Goal: Information Seeking & Learning: Learn about a topic

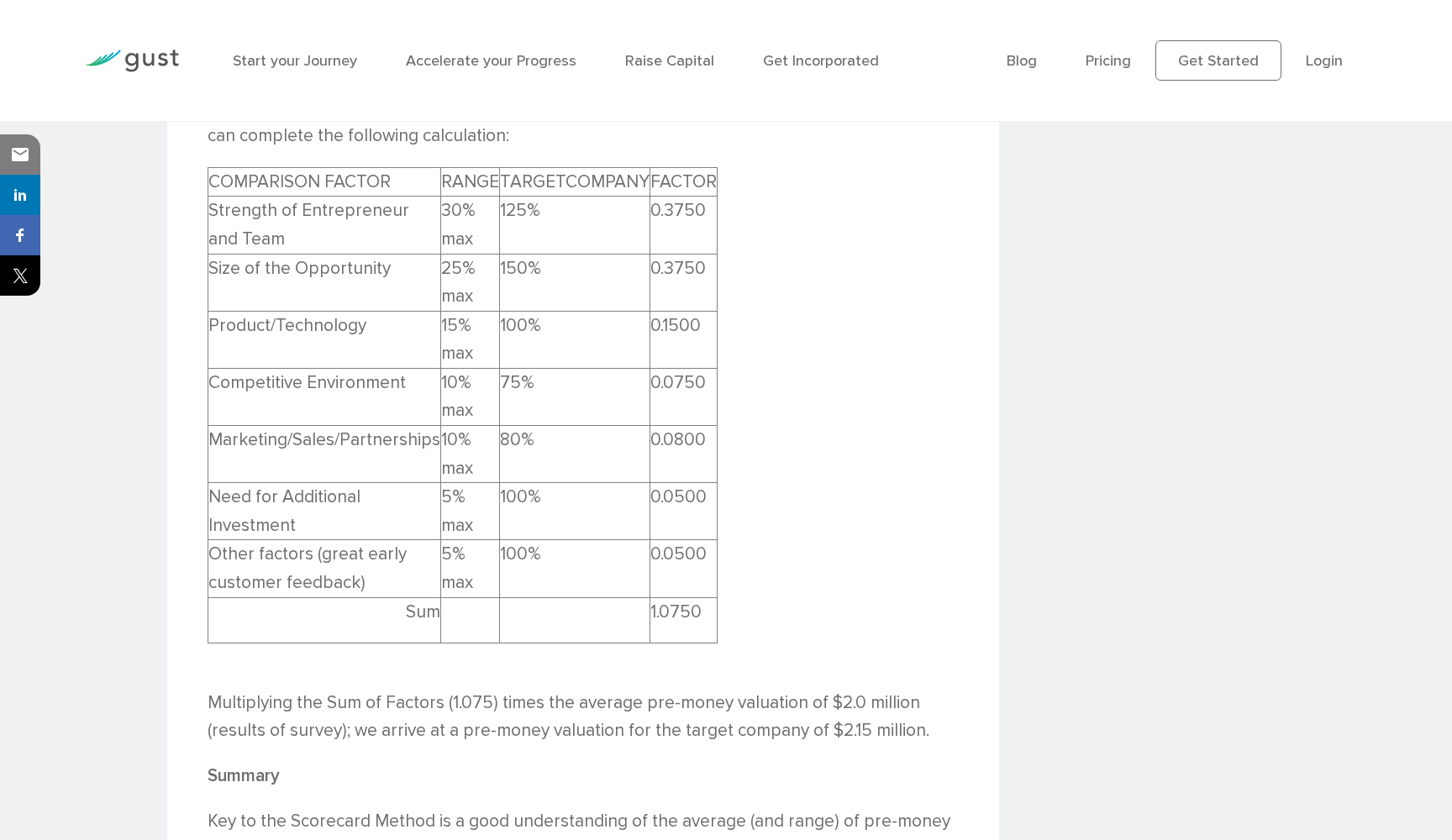
scroll to position [3441, 0]
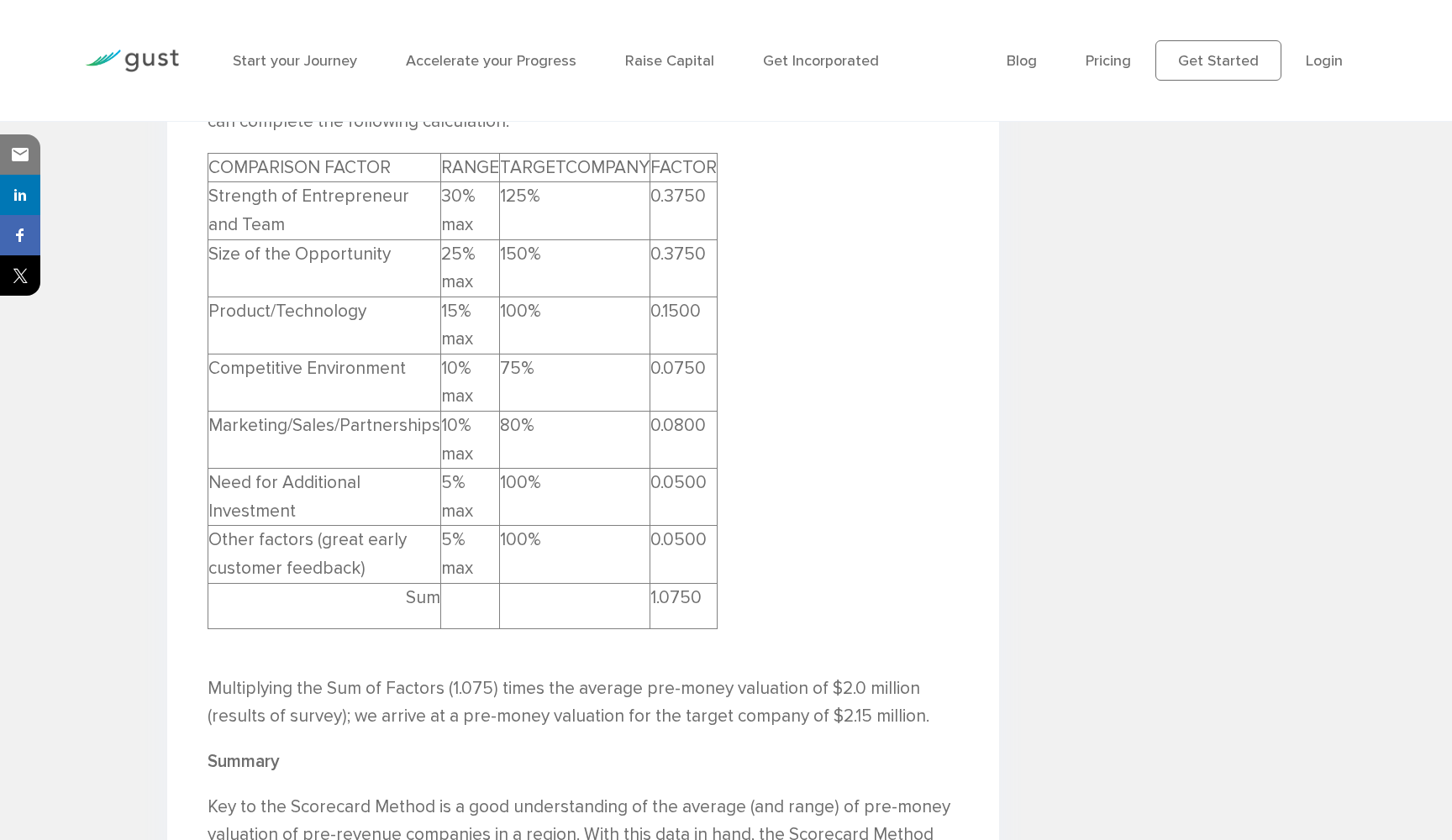
drag, startPoint x: 572, startPoint y: 393, endPoint x: 490, endPoint y: 375, distance: 84.0
click at [487, 412] on tr "Marketing/Sales/Partnerships 10% max 80% 0.0800" at bounding box center [463, 440] width 509 height 57
click at [520, 412] on td "80%" at bounding box center [575, 440] width 151 height 57
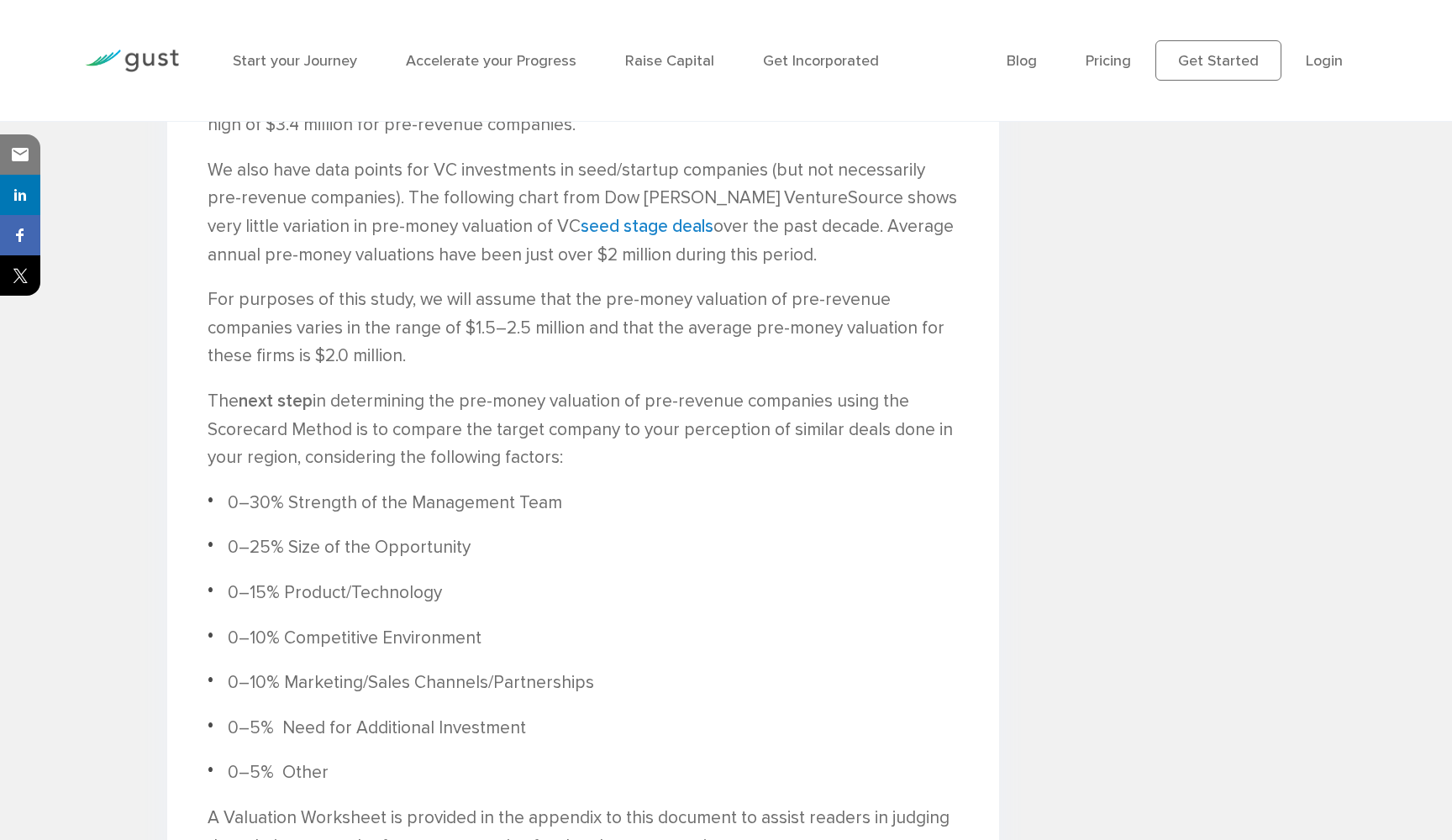
scroll to position [2290, 0]
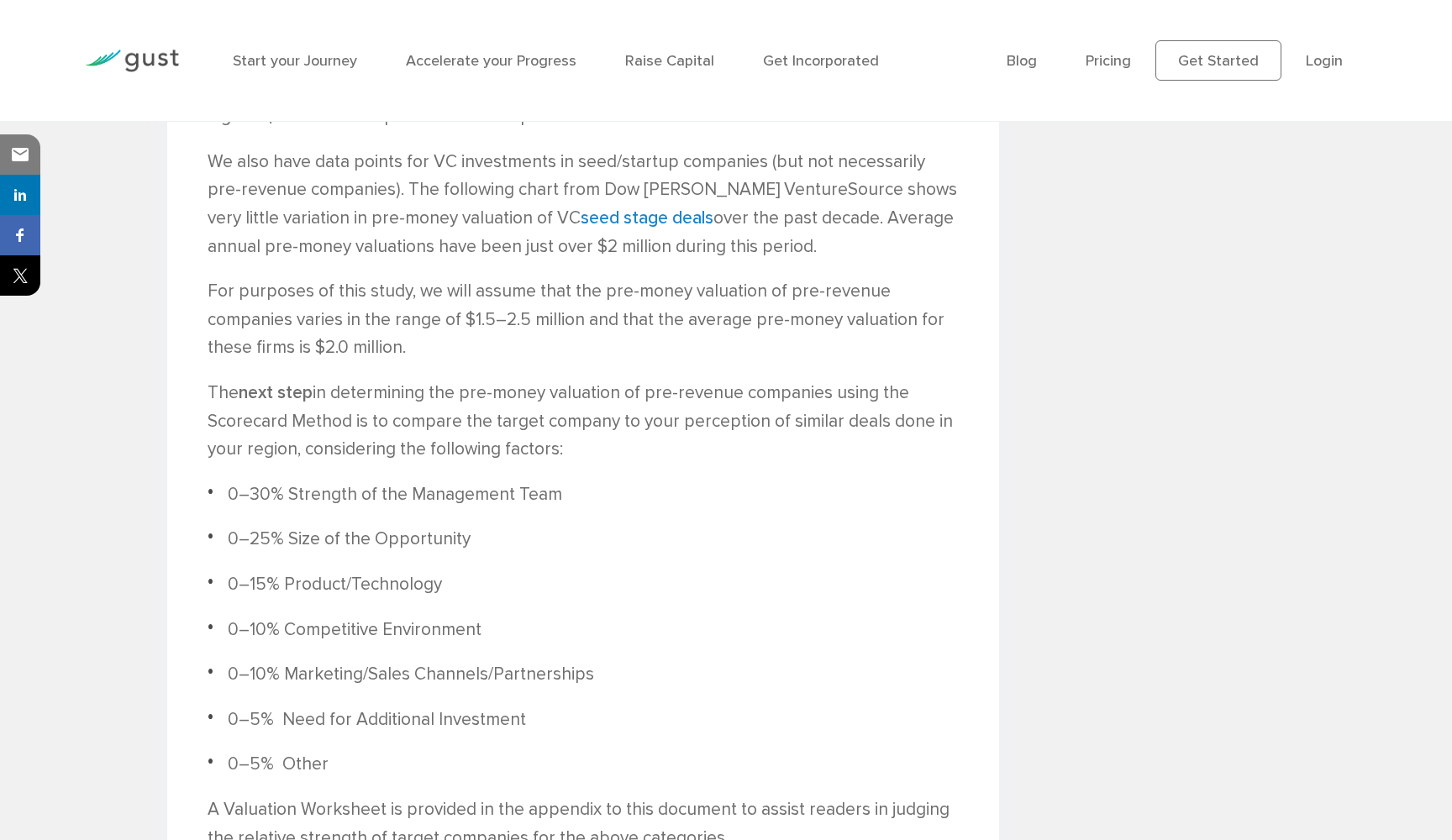
click at [697, 278] on p "For purposes of this study, we will assume that the pre-money valuation of pre-…" at bounding box center [584, 320] width 751 height 85
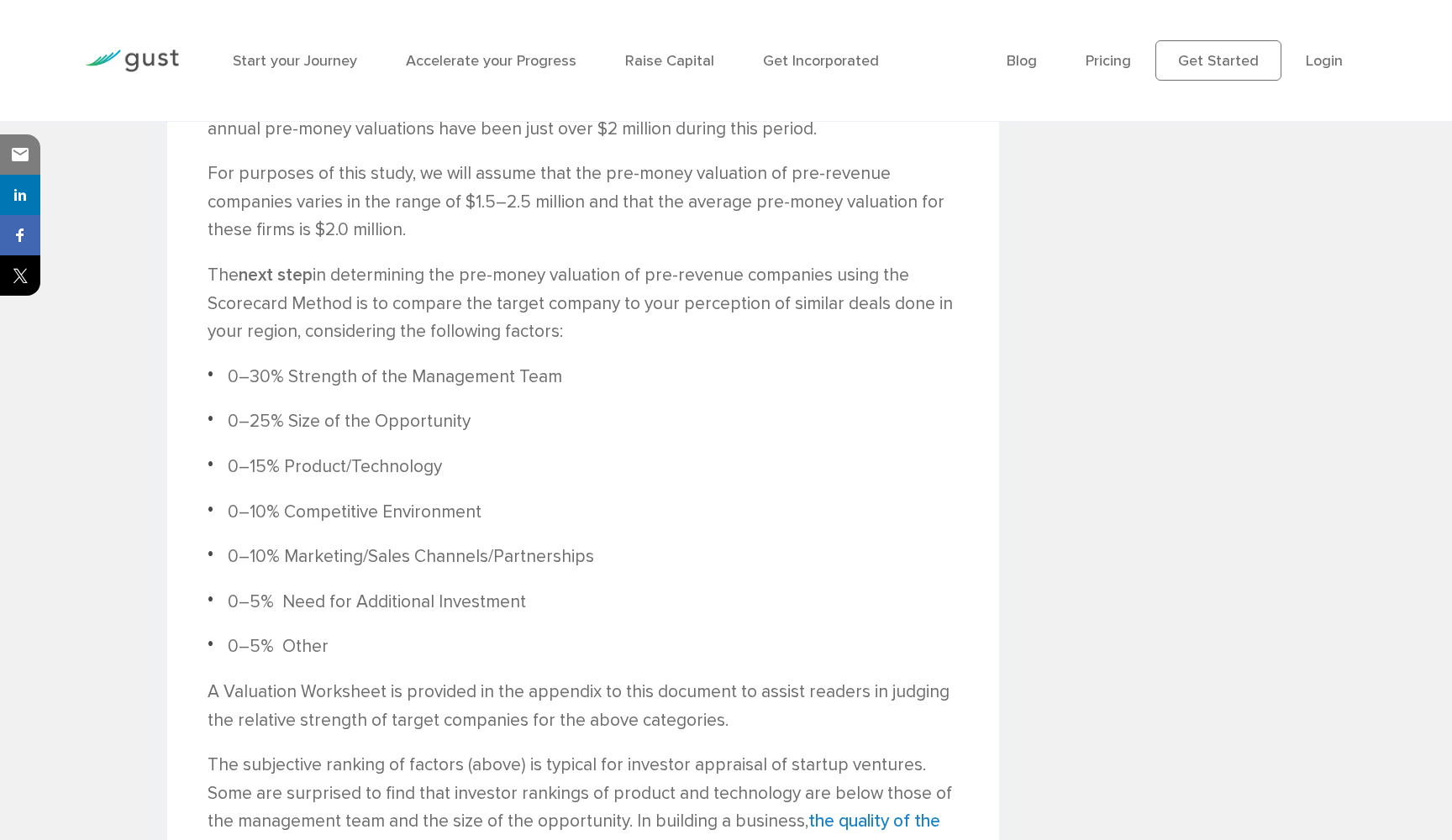
scroll to position [2408, 0]
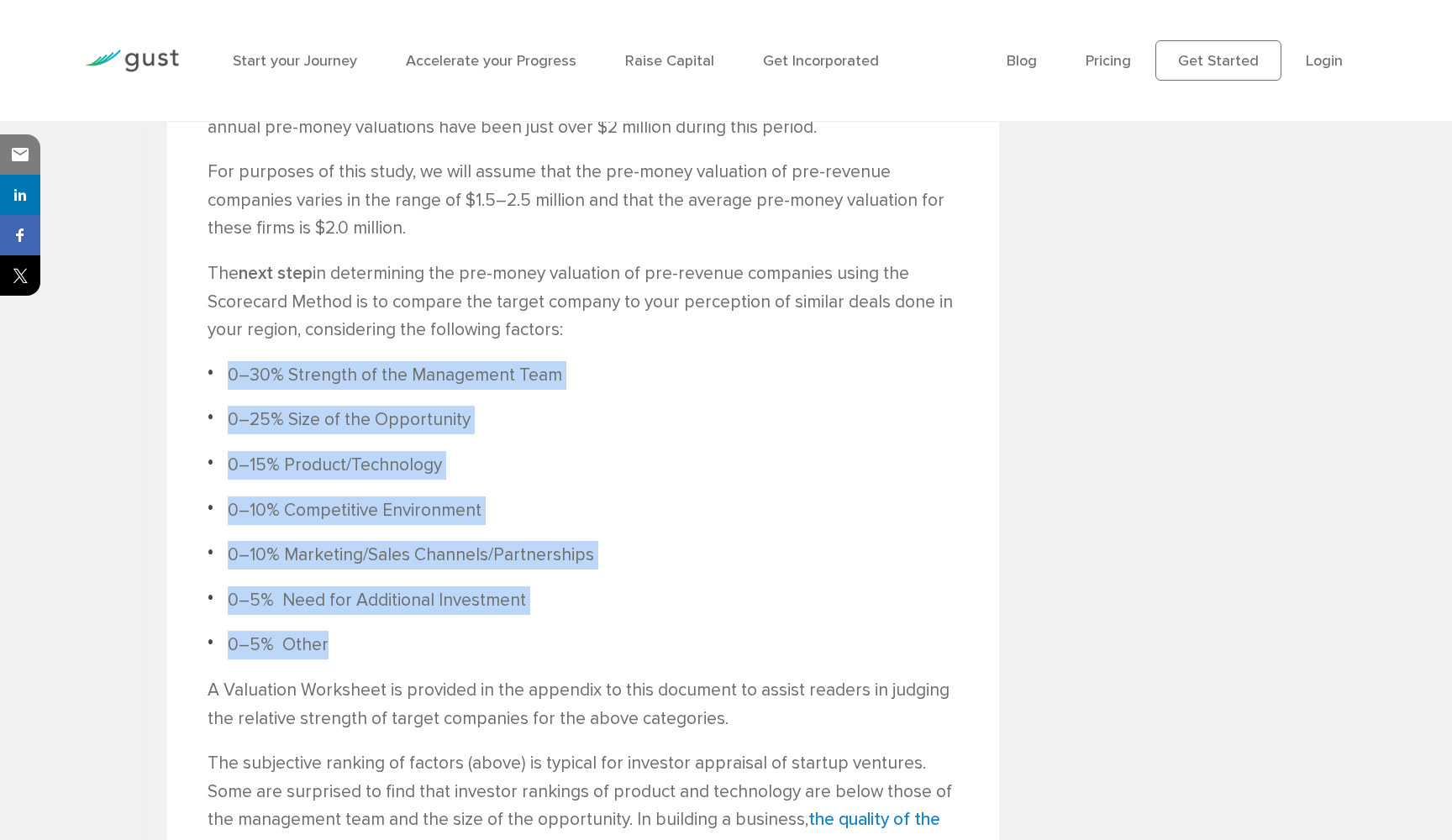
drag, startPoint x: 329, startPoint y: 619, endPoint x: 198, endPoint y: 344, distance: 304.6
click at [198, 344] on div "Valuations 101: Scorecard Valuation Methodology Bill Payne , Angel Investor , F…" at bounding box center [583, 601] width 832 height 5028
copy ul "0–30% Strength of the Management Team 0–25% Size of the Opportunity 0–15% Produ…"
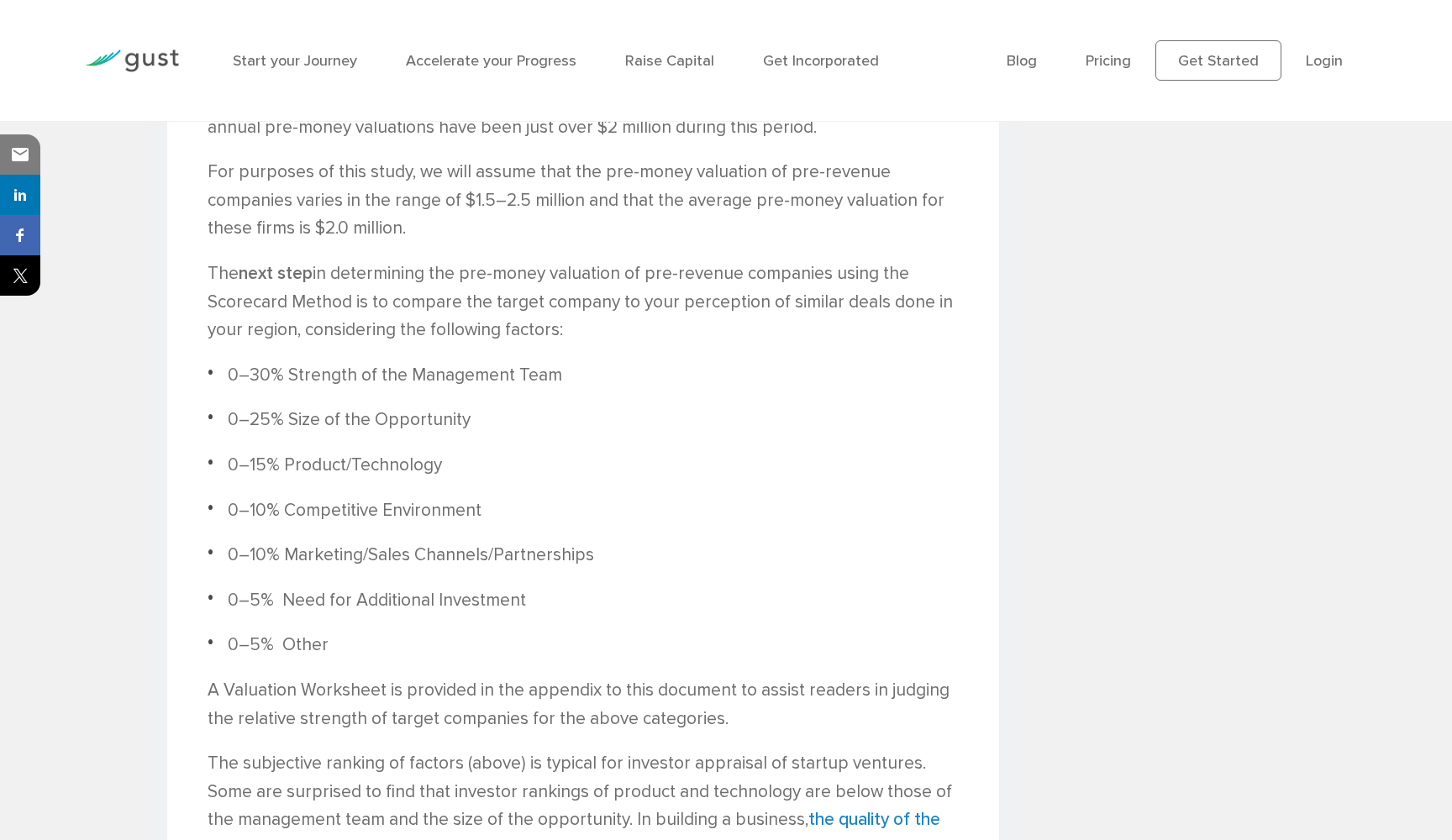
click at [370, 458] on ul "0–30% Strength of the Management Team 0–25% Size of the Opportunity 0–15% Produ…" at bounding box center [584, 510] width 751 height 298
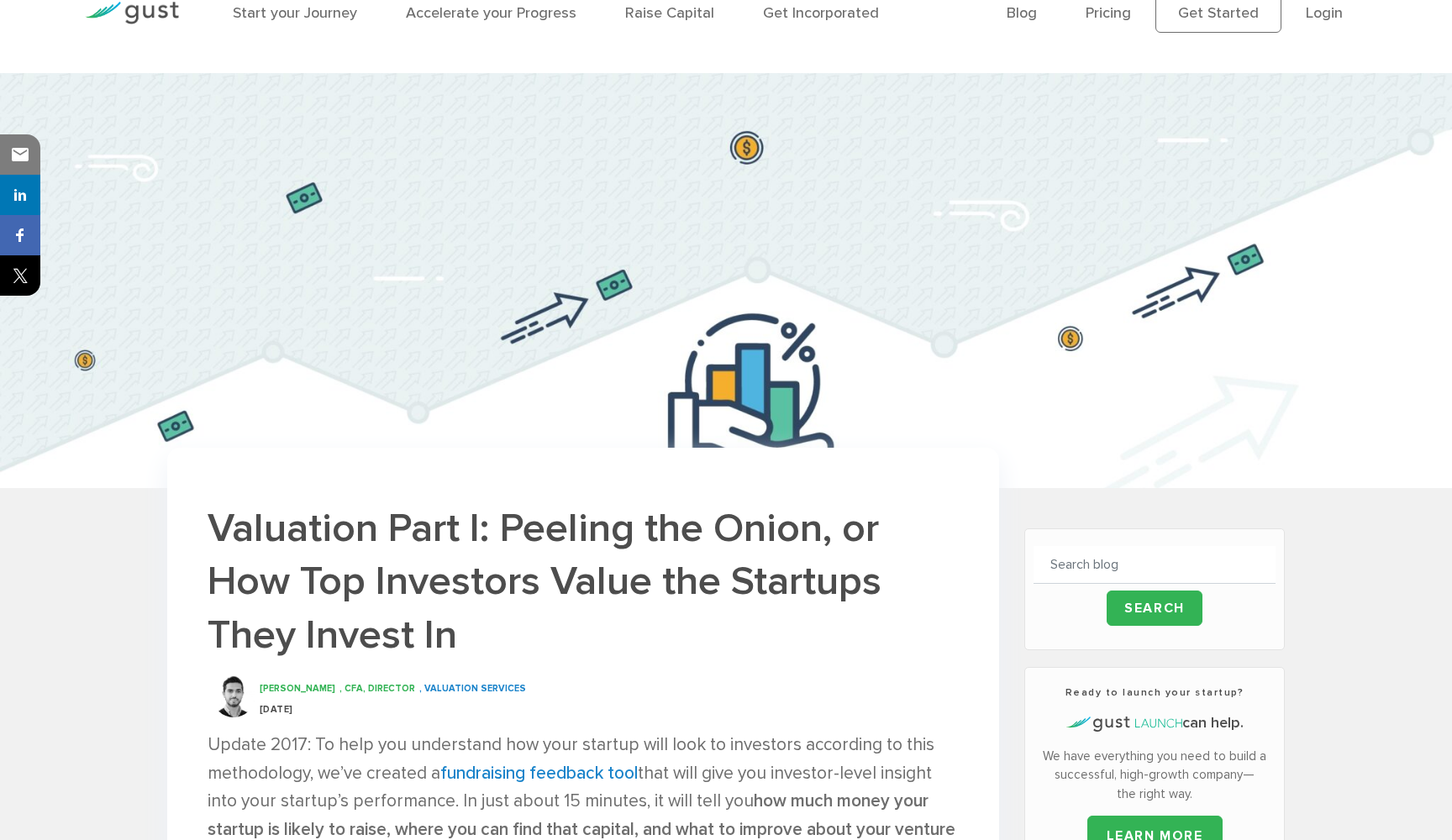
scroll to position [59, 0]
